Goal: Task Accomplishment & Management: Use online tool/utility

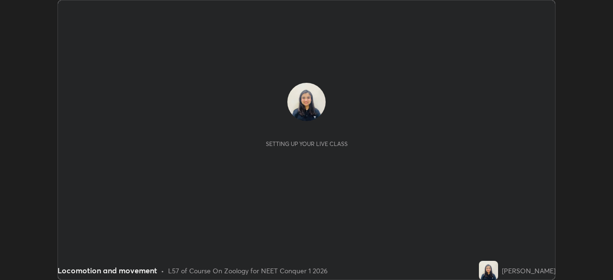
scroll to position [280, 612]
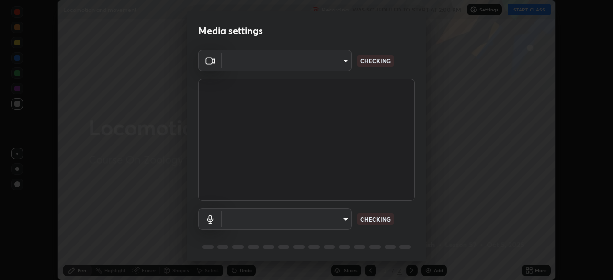
type input "27782adc23e2fb2e9a25af94410cad793eda472e13505a4e640454b7a0983fad"
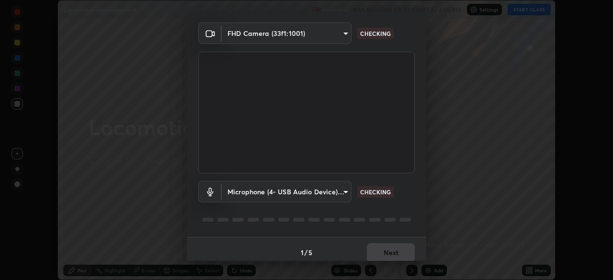
scroll to position [34, 0]
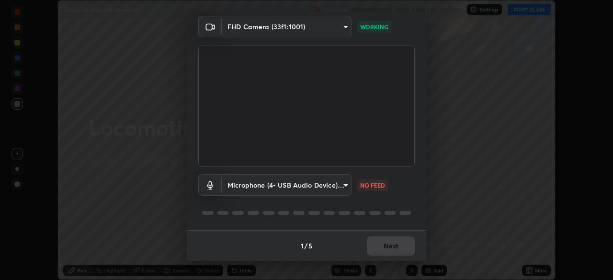
click at [342, 184] on body "Erase all Locomotion and movement Recording WAS SCHEDULED TO START AT 2:00 PM S…" at bounding box center [306, 140] width 613 height 280
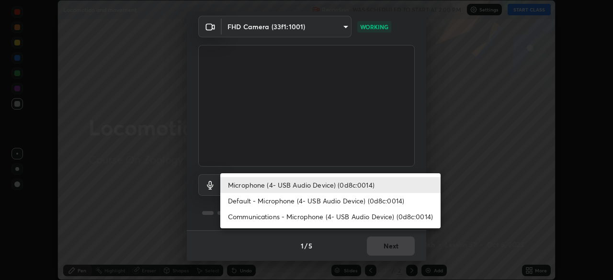
click at [316, 202] on li "Default - Microphone (4- USB Audio Device) (0d8c:0014)" at bounding box center [330, 201] width 220 height 16
type input "default"
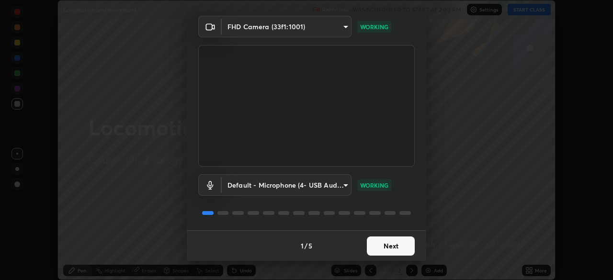
click at [387, 245] on button "Next" at bounding box center [391, 245] width 48 height 19
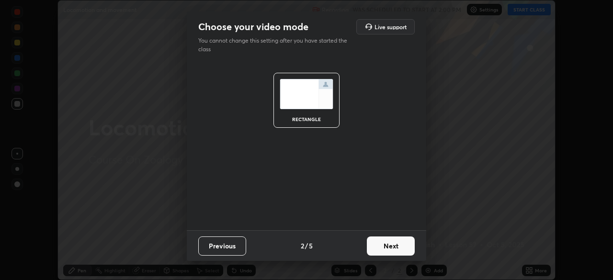
scroll to position [0, 0]
click at [390, 248] on button "Next" at bounding box center [391, 245] width 48 height 19
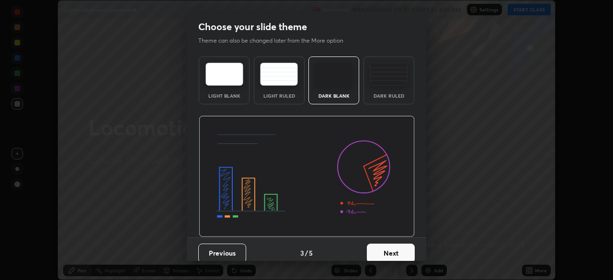
click at [390, 248] on button "Next" at bounding box center [391, 253] width 48 height 19
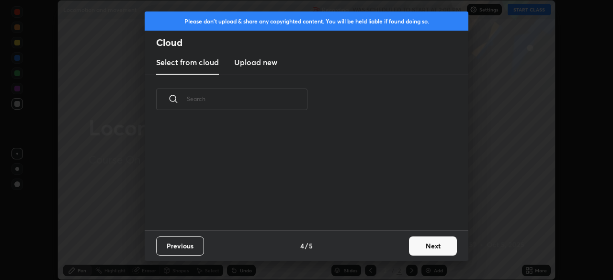
click at [391, 249] on div "Previous 4 / 5 Next" at bounding box center [307, 245] width 324 height 31
click at [392, 248] on div "Previous 4 / 5 Next" at bounding box center [307, 245] width 324 height 31
click at [426, 246] on button "Next" at bounding box center [433, 245] width 48 height 19
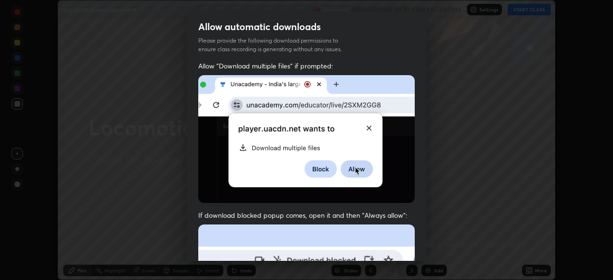
click at [429, 245] on div "Allow automatic downloads Please provide the following download permissions to …" at bounding box center [306, 140] width 613 height 280
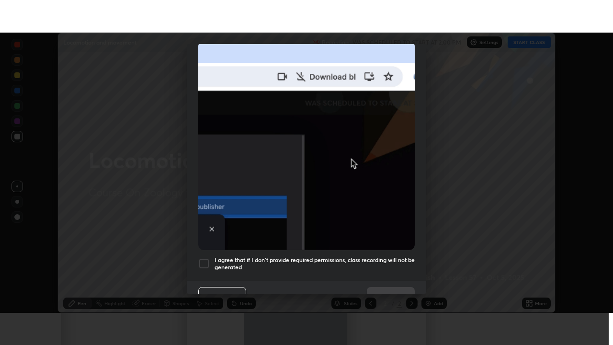
scroll to position [229, 0]
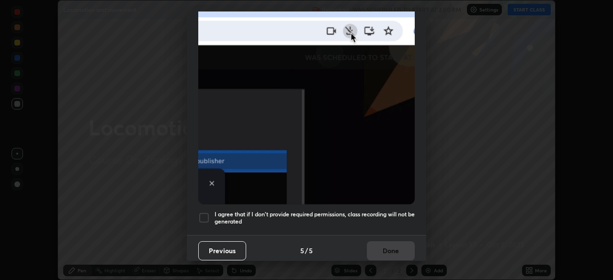
click at [393, 218] on h5 "I agree that if I don't provide required permissions, class recording will not …" at bounding box center [314, 218] width 200 height 15
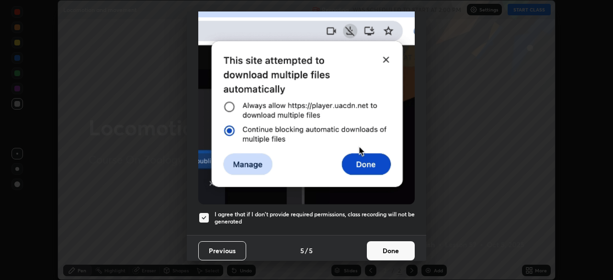
click at [392, 248] on button "Done" at bounding box center [391, 250] width 48 height 19
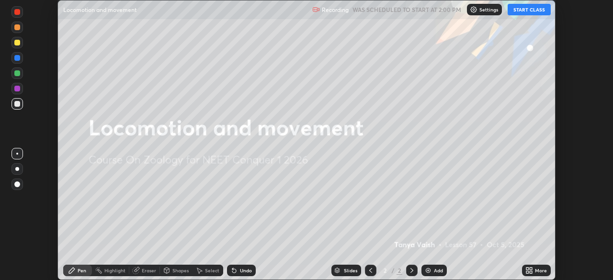
click at [532, 11] on button "START CLASS" at bounding box center [528, 9] width 43 height 11
click at [540, 272] on div "More" at bounding box center [541, 270] width 12 height 5
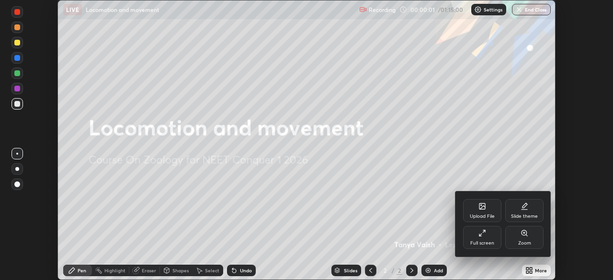
click at [492, 241] on div "Full screen" at bounding box center [482, 243] width 24 height 5
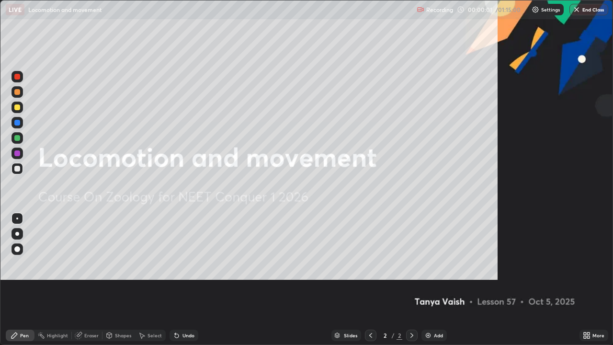
scroll to position [345, 613]
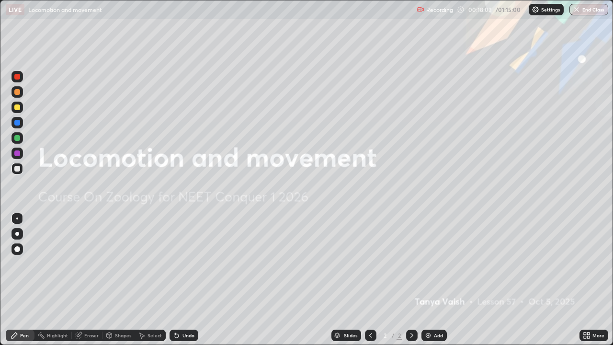
click at [436, 280] on div "Add" at bounding box center [438, 335] width 9 height 5
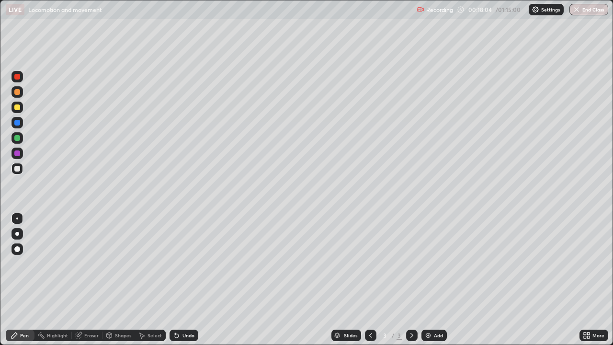
click at [17, 234] on div at bounding box center [17, 234] width 4 height 4
click at [19, 140] on div at bounding box center [17, 138] width 6 height 6
click at [22, 171] on div at bounding box center [16, 168] width 11 height 11
